Goal: Task Accomplishment & Management: Use online tool/utility

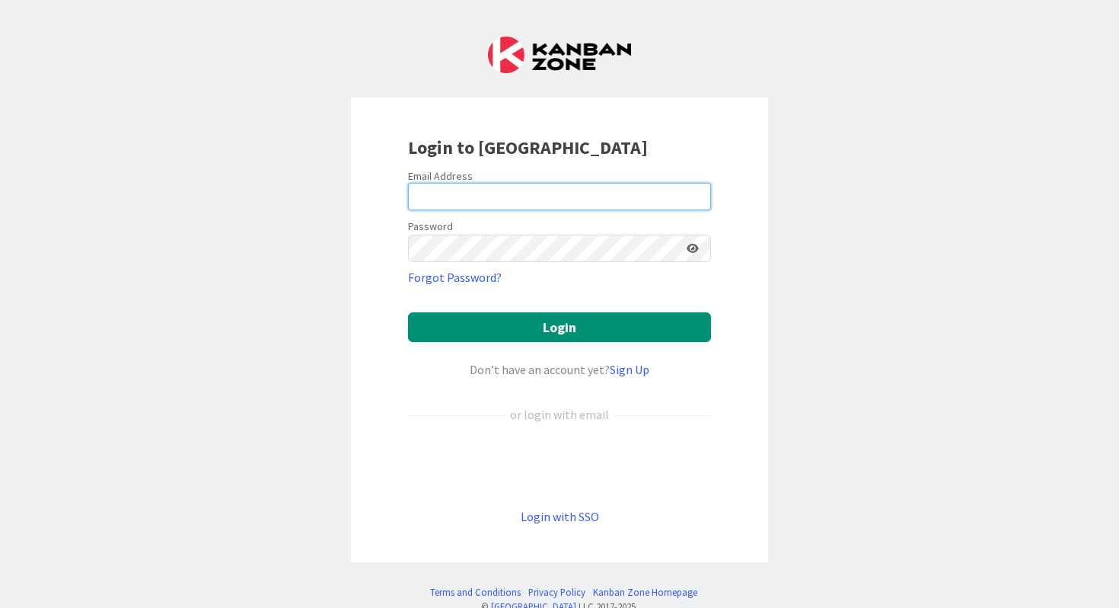
click at [450, 205] on input "email" at bounding box center [559, 196] width 303 height 27
type input "[EMAIL_ADDRESS][PERSON_NAME][DOMAIN_NAME]"
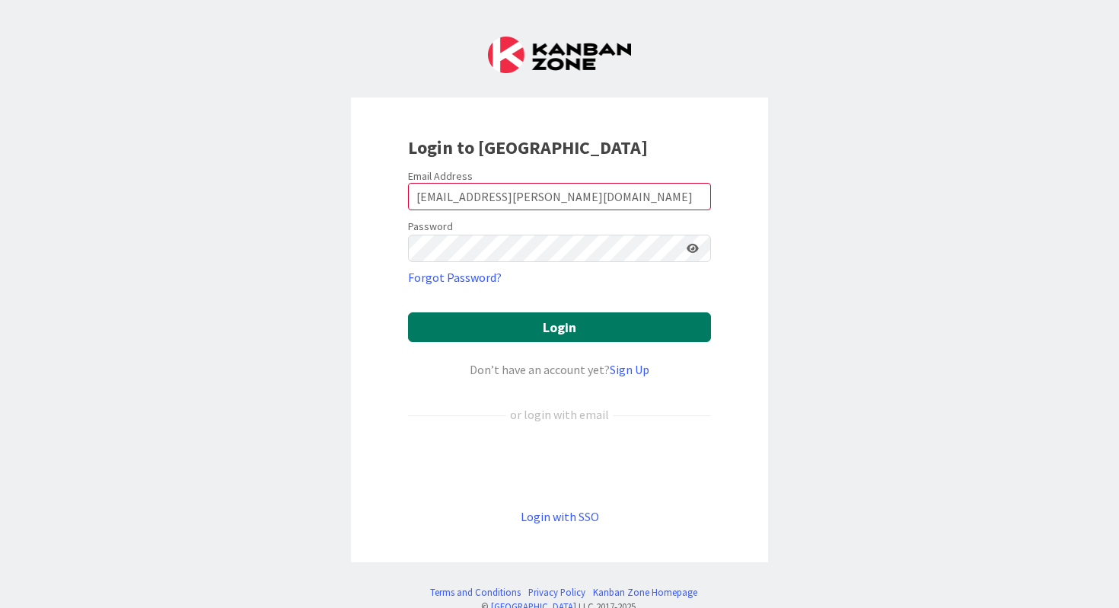
click at [522, 328] on button "Login" at bounding box center [559, 327] width 303 height 30
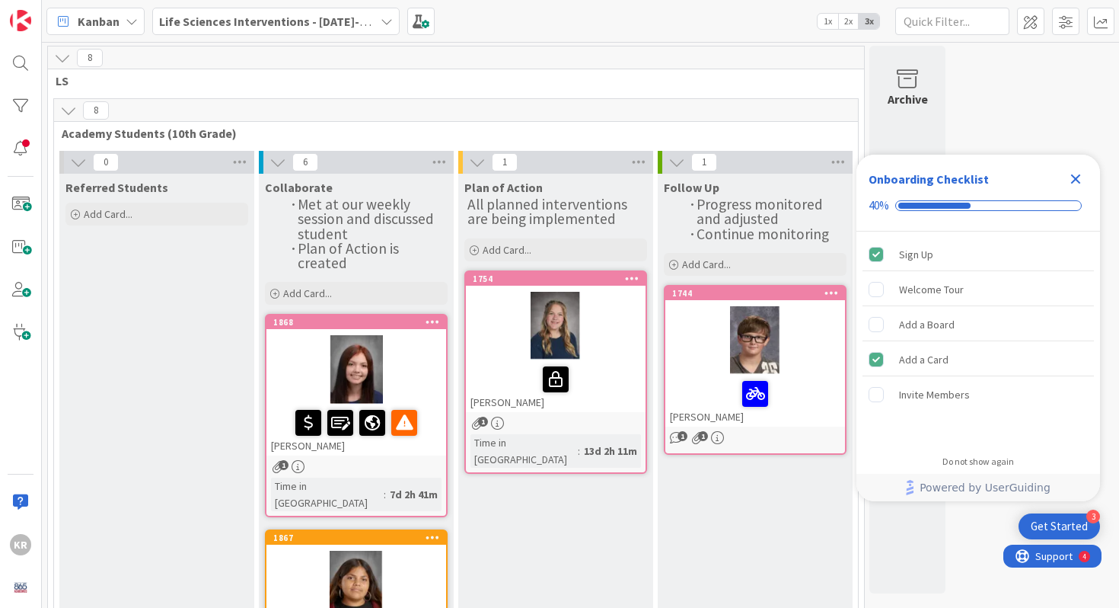
click at [1076, 167] on div "Close Checklist" at bounding box center [1076, 179] width 24 height 24
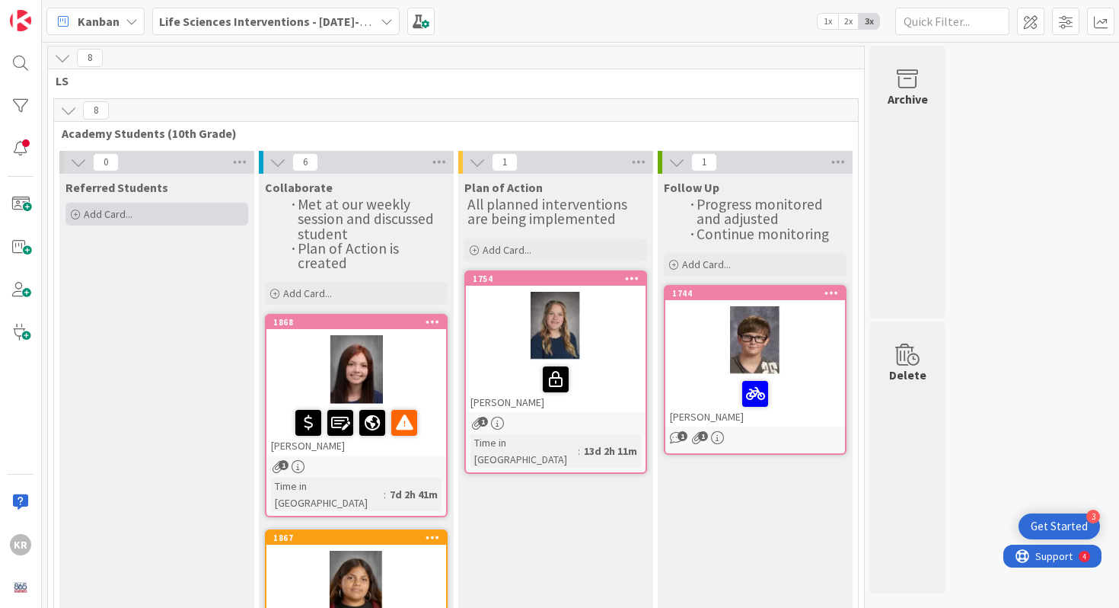
click at [107, 217] on span "Add Card..." at bounding box center [108, 214] width 49 height 14
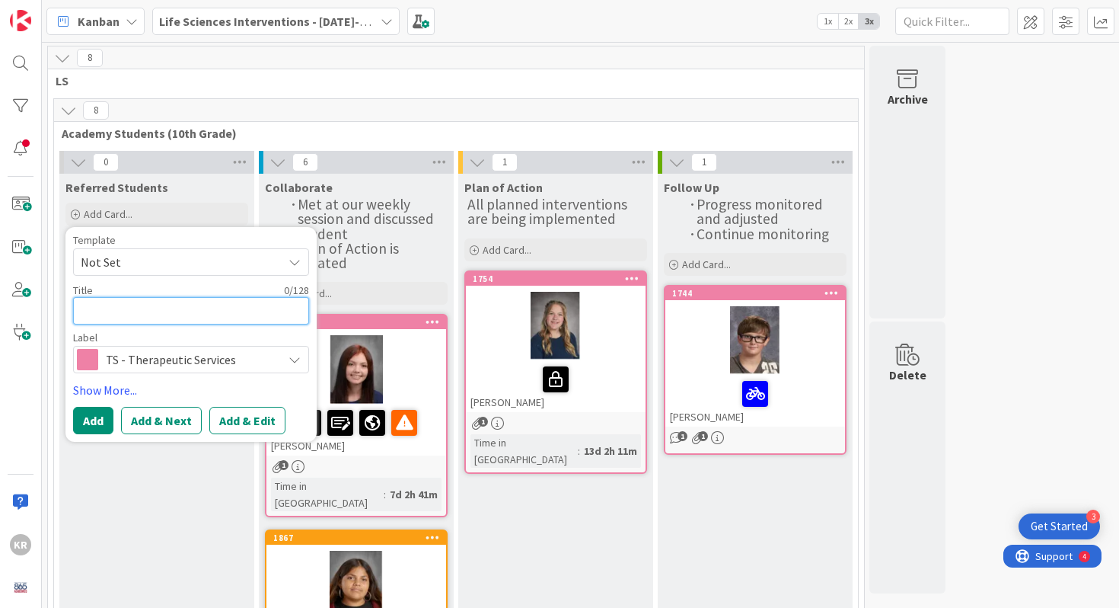
paste textarea "[PERSON_NAME]"
type textarea "x"
type textarea "[PERSON_NAME]"
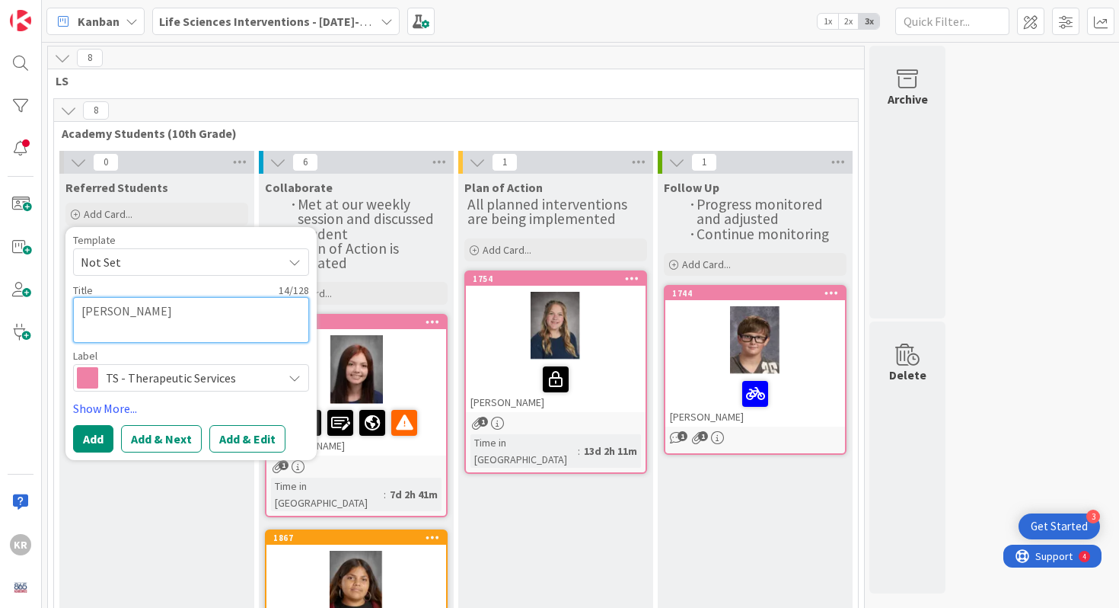
type textarea "x"
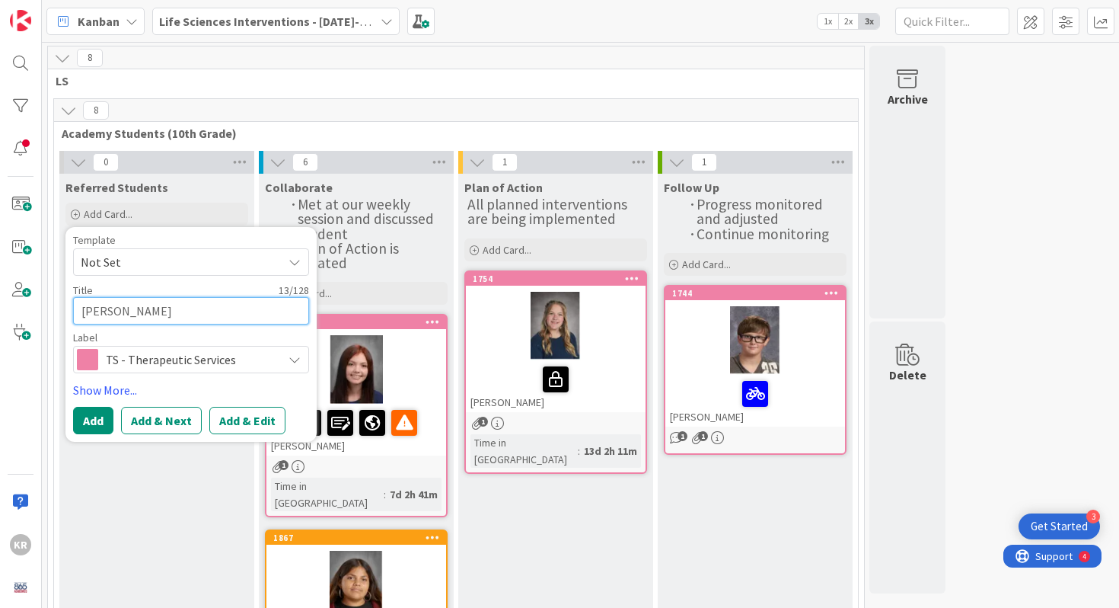
type textarea "[PERSON_NAME]"
click at [101, 428] on button "Add" at bounding box center [93, 420] width 40 height 27
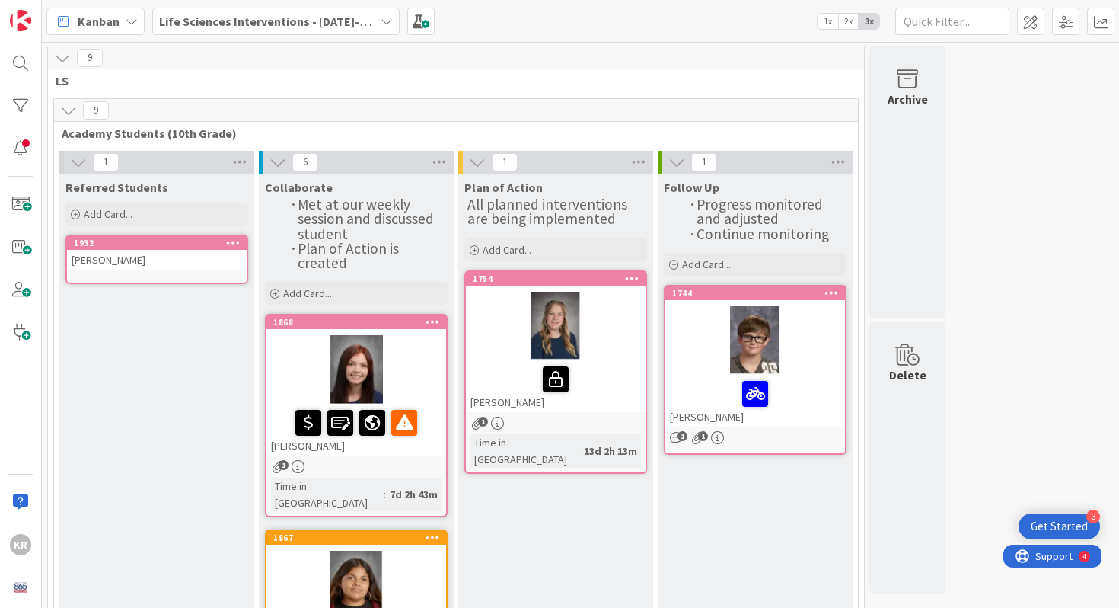
click at [138, 270] on link "1932 [PERSON_NAME]" at bounding box center [156, 260] width 183 height 50
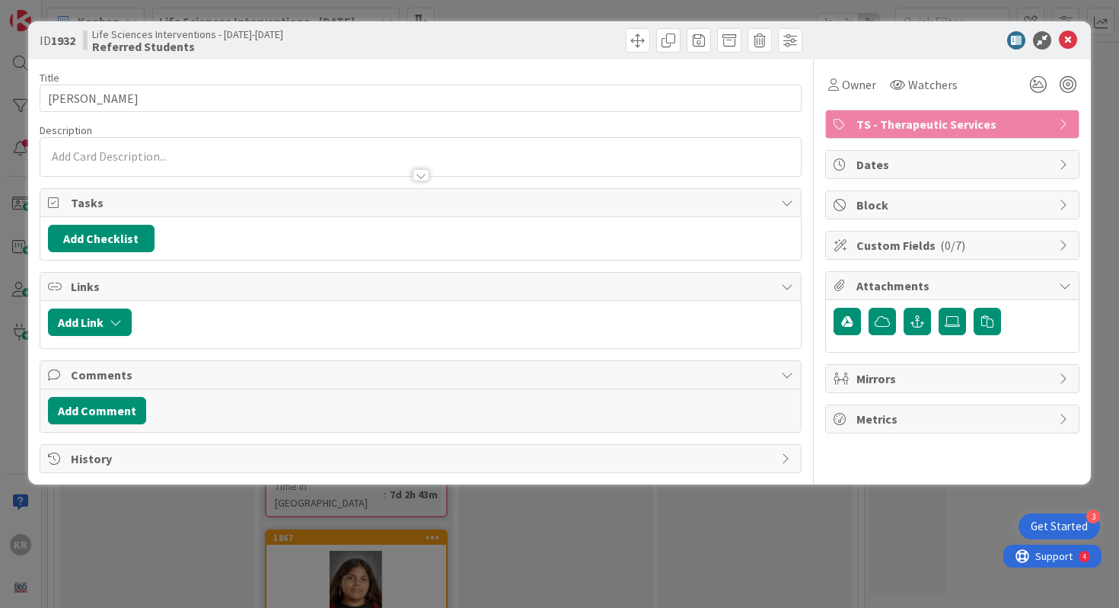
click at [266, 157] on p at bounding box center [421, 157] width 746 height 18
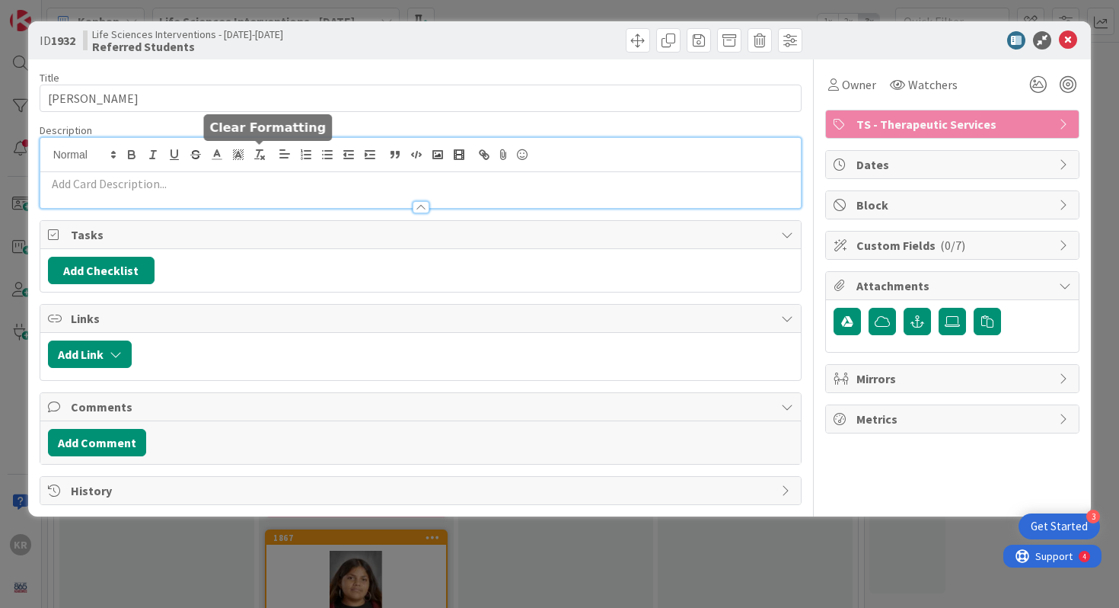
click at [224, 194] on div at bounding box center [421, 200] width 762 height 16
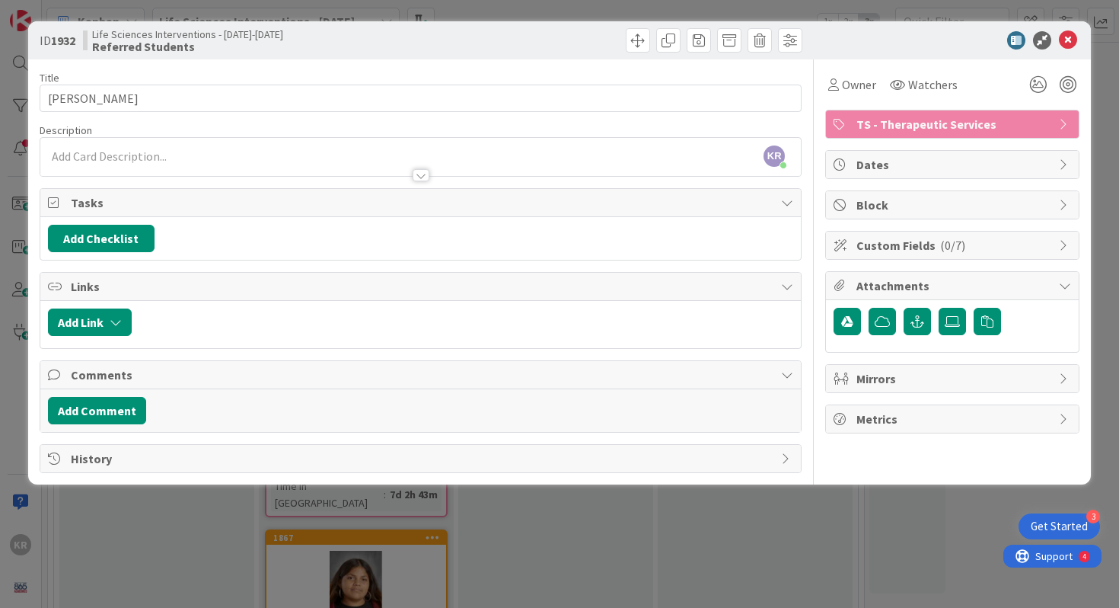
click at [181, 161] on div at bounding box center [421, 168] width 762 height 16
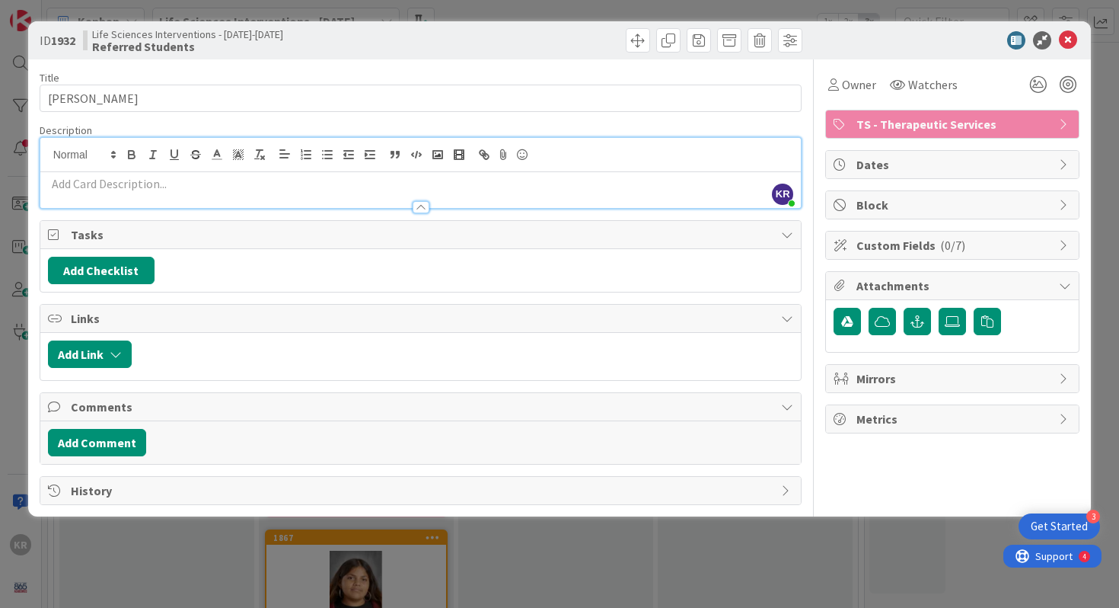
click at [121, 186] on p at bounding box center [421, 184] width 746 height 18
paste div
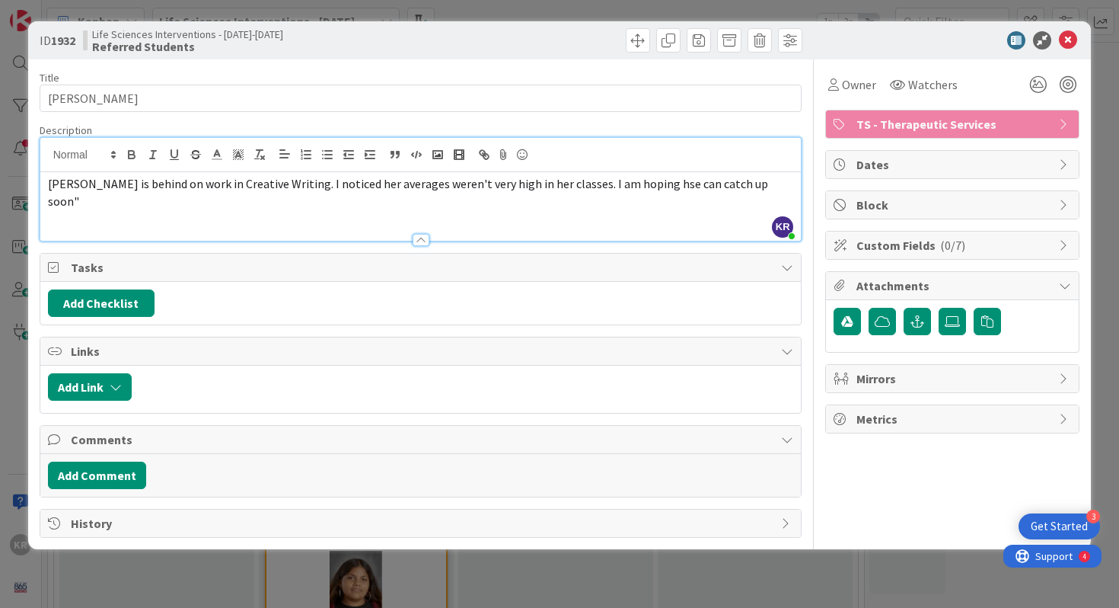
click at [619, 184] on span "[PERSON_NAME] is behind on work in Creative Writing. I noticed her averages wer…" at bounding box center [409, 192] width 723 height 33
click at [49, 185] on span "[PERSON_NAME] is behind on work in Creative Writing. I noticed her averages wer…" at bounding box center [409, 192] width 723 height 33
click at [733, 179] on span ""Yaretzi is behind on work in Creative Writing. I noticed her averages weren't …" at bounding box center [400, 183] width 704 height 15
